Goal: Task Accomplishment & Management: Complete application form

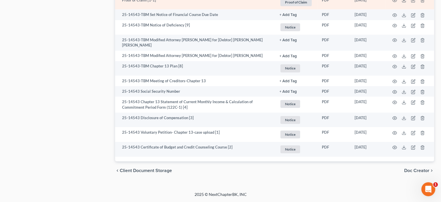
scroll to position [634, 0]
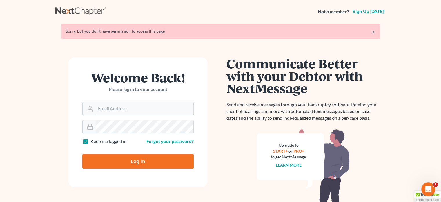
type input "[PERSON_NAME][EMAIL_ADDRESS][DOMAIN_NAME]"
click at [152, 163] on input "Log In" at bounding box center [137, 161] width 111 height 14
type input "Thinking..."
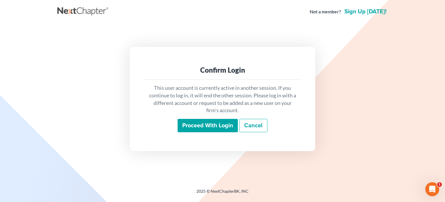
click at [191, 125] on input "Proceed with login" at bounding box center [208, 125] width 60 height 13
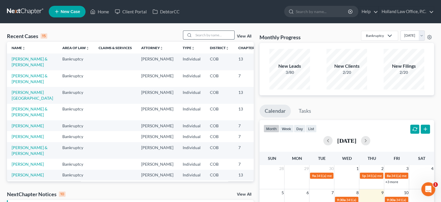
click at [210, 34] on input "search" at bounding box center [214, 35] width 41 height 8
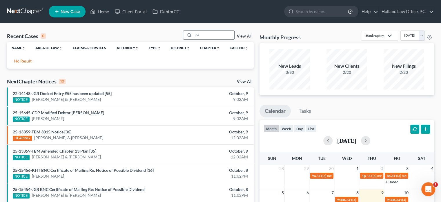
type input "n"
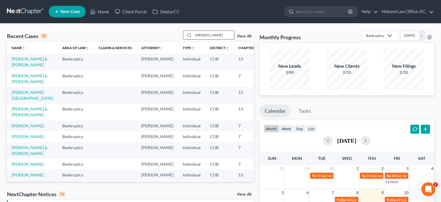
type input "nealey"
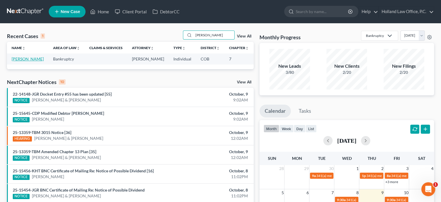
click at [16, 58] on link "[PERSON_NAME]" at bounding box center [28, 58] width 32 height 5
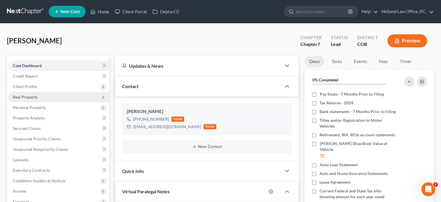
scroll to position [493, 0]
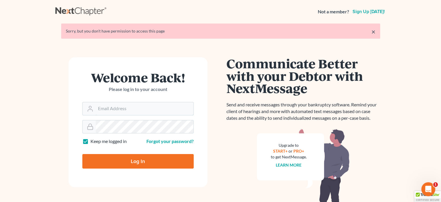
type input "[PERSON_NAME][EMAIL_ADDRESS][DOMAIN_NAME]"
click at [126, 159] on input "Log In" at bounding box center [137, 161] width 111 height 14
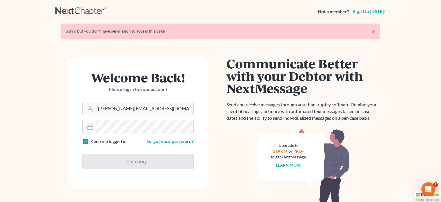
type input "Thinking..."
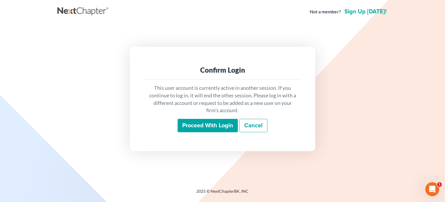
click at [203, 126] on input "Proceed with login" at bounding box center [208, 125] width 60 height 13
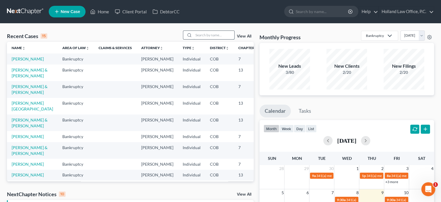
click at [196, 37] on input "search" at bounding box center [214, 35] width 41 height 8
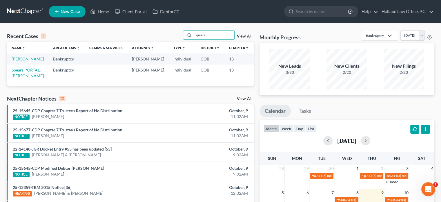
type input "spears"
click at [19, 59] on link "[PERSON_NAME]" at bounding box center [28, 58] width 32 height 5
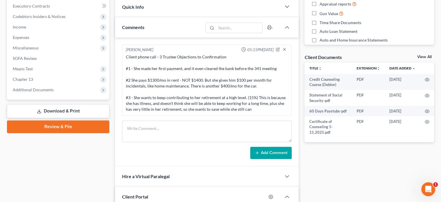
scroll to position [174, 0]
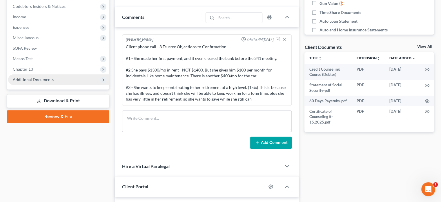
click at [50, 77] on span "Additional Documents" at bounding box center [33, 79] width 41 height 5
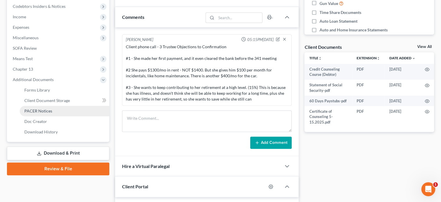
click at [46, 111] on span "PACER Notices" at bounding box center [38, 110] width 28 height 5
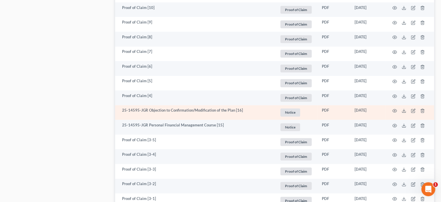
scroll to position [464, 0]
click at [394, 110] on icon "button" at bounding box center [394, 109] width 5 height 5
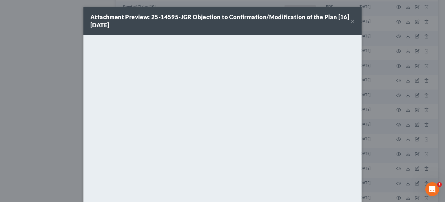
click at [351, 22] on button "×" at bounding box center [353, 20] width 4 height 7
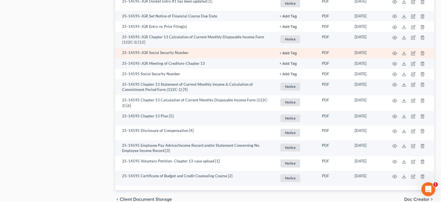
scroll to position [835, 0]
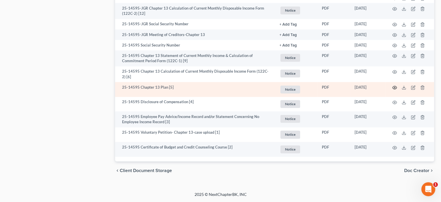
click at [394, 88] on circle "button" at bounding box center [394, 87] width 1 height 1
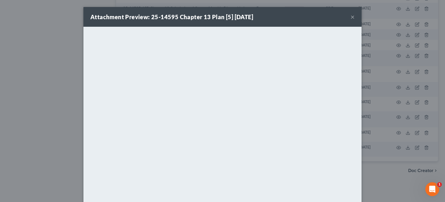
click at [351, 17] on button "×" at bounding box center [353, 16] width 4 height 7
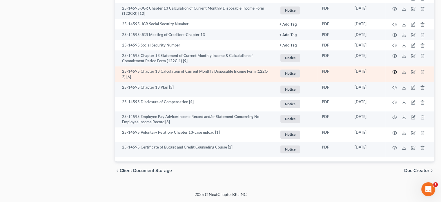
click at [393, 71] on icon "button" at bounding box center [394, 71] width 5 height 5
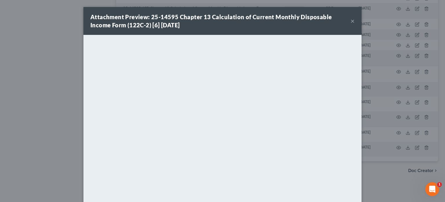
click at [351, 21] on button "×" at bounding box center [353, 20] width 4 height 7
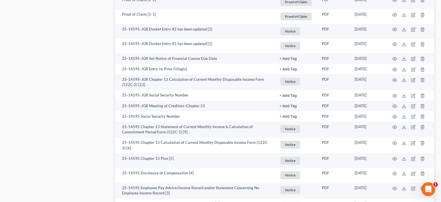
scroll to position [777, 0]
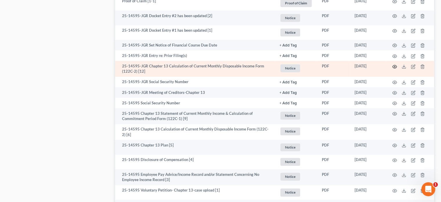
click at [393, 67] on icon "button" at bounding box center [394, 66] width 5 height 5
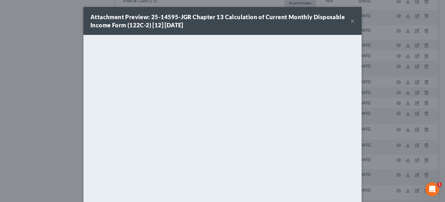
click at [351, 23] on button "×" at bounding box center [353, 20] width 4 height 7
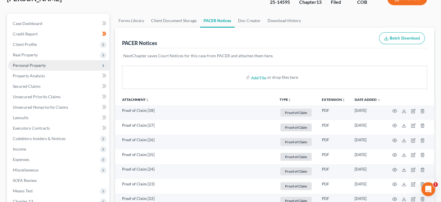
scroll to position [0, 0]
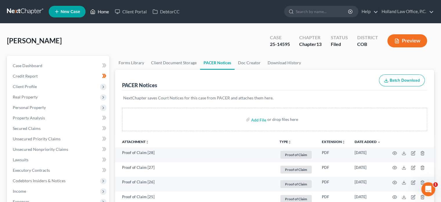
click at [102, 11] on link "Home" at bounding box center [99, 11] width 25 height 10
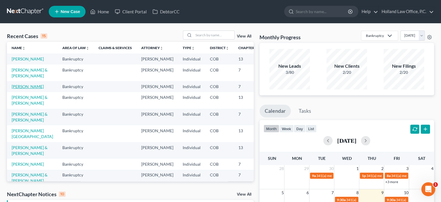
click at [20, 89] on link "[PERSON_NAME]" at bounding box center [28, 86] width 32 height 5
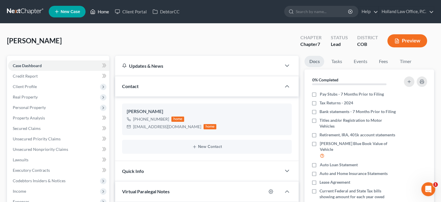
click at [99, 10] on link "Home" at bounding box center [99, 11] width 25 height 10
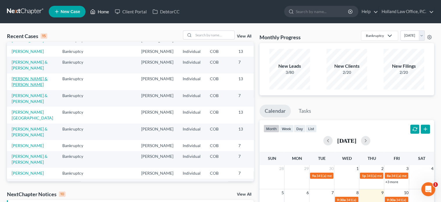
scroll to position [29, 0]
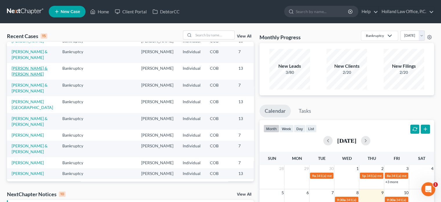
click at [17, 76] on link "[PERSON_NAME] & [PERSON_NAME]" at bounding box center [30, 71] width 36 height 11
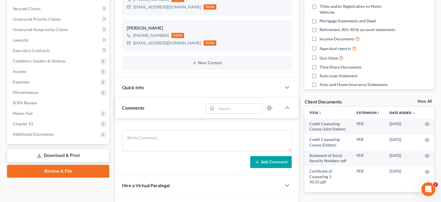
scroll to position [145, 0]
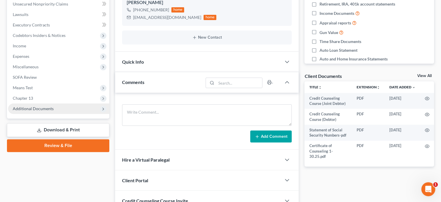
click at [43, 108] on span "Additional Documents" at bounding box center [33, 108] width 41 height 5
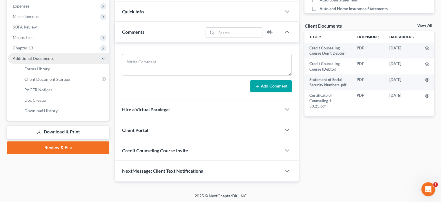
scroll to position [195, 0]
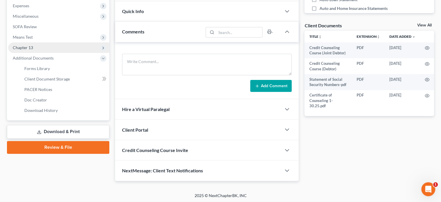
click at [34, 45] on span "Chapter 13" at bounding box center [58, 47] width 101 height 10
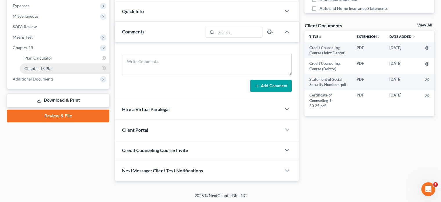
click at [39, 67] on span "Chapter 13 Plan" at bounding box center [38, 68] width 29 height 5
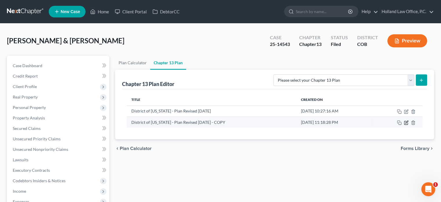
click at [407, 122] on icon "button" at bounding box center [406, 122] width 5 height 5
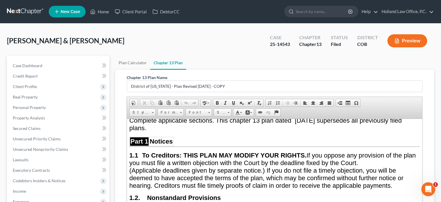
scroll to position [87, 0]
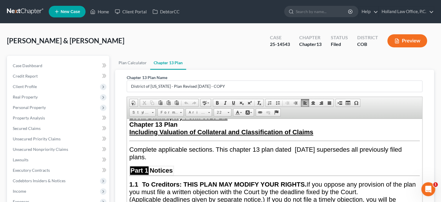
click at [323, 148] on span "Complete applicable sections. This chapter 13 plan dated [DATE] supersedes all …" at bounding box center [265, 152] width 273 height 15
drag, startPoint x: 296, startPoint y: 146, endPoint x: 339, endPoint y: 147, distance: 43.2
click at [339, 147] on span "Complete applicable sections. This chapter 13 plan dated [DATE] supersedes all …" at bounding box center [265, 152] width 273 height 15
click at [233, 103] on span at bounding box center [233, 102] width 5 height 5
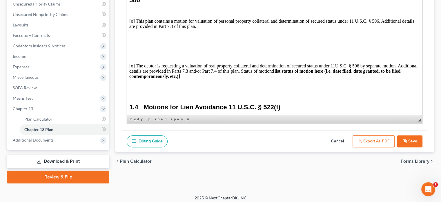
scroll to position [137, 0]
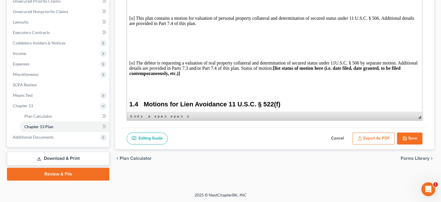
click at [408, 137] on button "Save" at bounding box center [410, 138] width 26 height 12
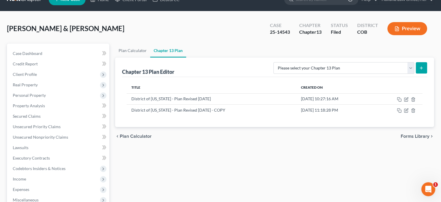
scroll to position [0, 0]
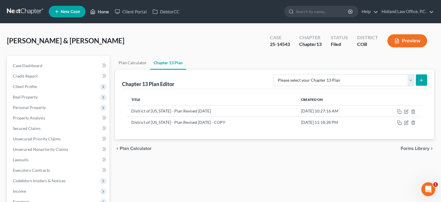
click at [101, 13] on link "Home" at bounding box center [99, 11] width 25 height 10
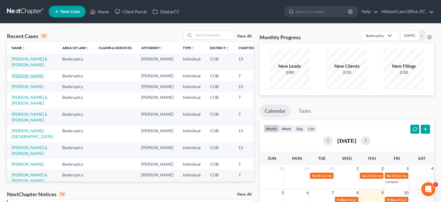
click at [15, 78] on link "[PERSON_NAME]" at bounding box center [28, 75] width 32 height 5
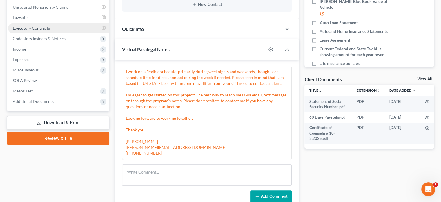
scroll to position [145, 0]
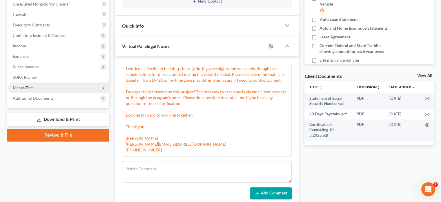
click at [26, 88] on span "Means Test" at bounding box center [23, 87] width 20 height 5
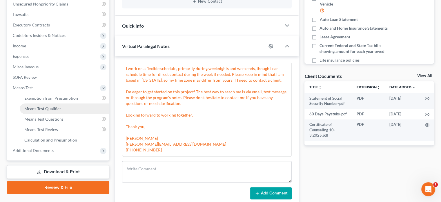
click at [48, 110] on span "Means Test Qualifier" at bounding box center [42, 108] width 37 height 5
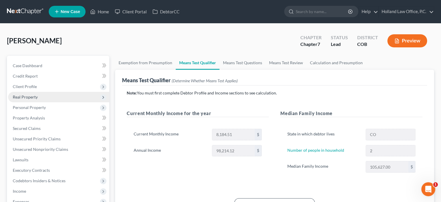
click at [31, 98] on span "Real Property" at bounding box center [25, 96] width 25 height 5
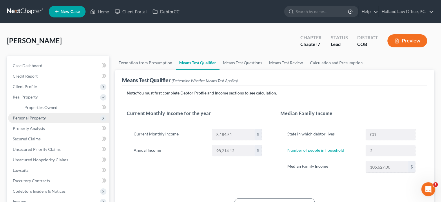
click at [33, 118] on span "Personal Property" at bounding box center [29, 117] width 33 height 5
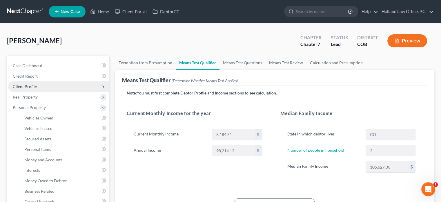
click at [29, 86] on span "Client Profile" at bounding box center [25, 86] width 24 height 5
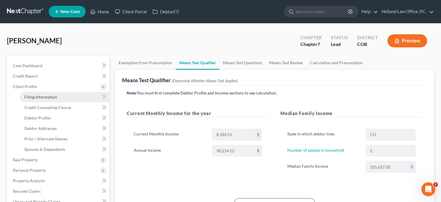
click at [30, 95] on span "Filing Information" at bounding box center [40, 96] width 33 height 5
select select "1"
select select "0"
select select "5"
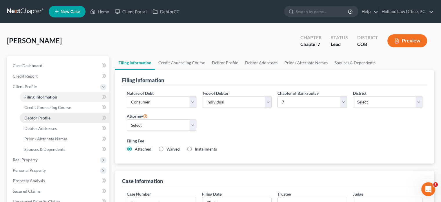
click at [46, 116] on span "Debtor Profile" at bounding box center [37, 117] width 26 height 5
select select "3"
select select "1"
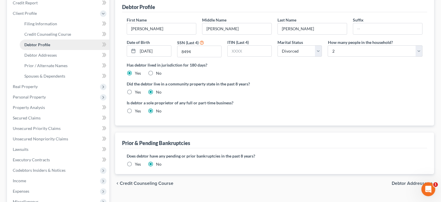
scroll to position [58, 0]
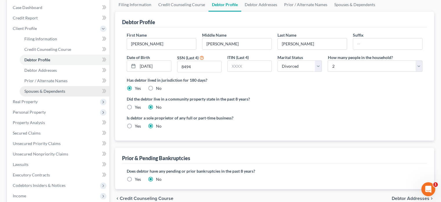
click at [42, 90] on span "Spouses & Dependents" at bounding box center [44, 90] width 41 height 5
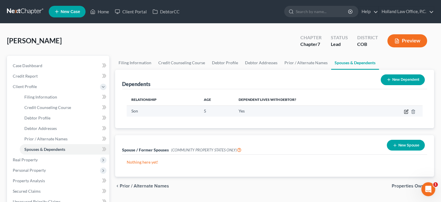
click at [406, 110] on icon "button" at bounding box center [406, 111] width 5 height 5
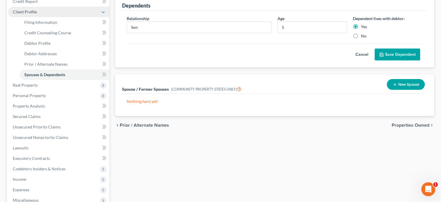
scroll to position [87, 0]
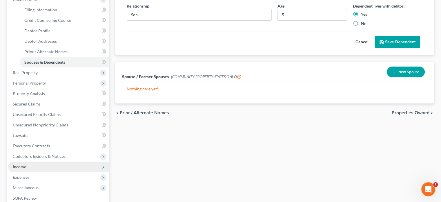
click at [29, 165] on span "Income" at bounding box center [58, 166] width 101 height 10
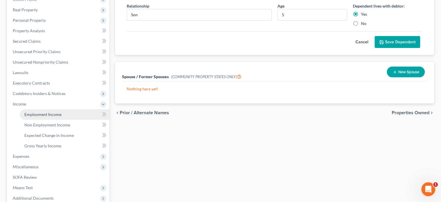
click at [41, 115] on span "Employment Income" at bounding box center [42, 114] width 37 height 5
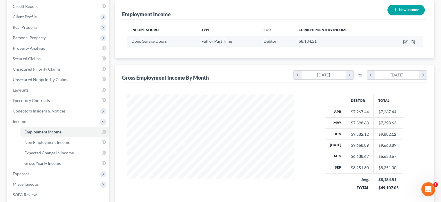
scroll to position [87, 0]
